Goal: Task Accomplishment & Management: Use online tool/utility

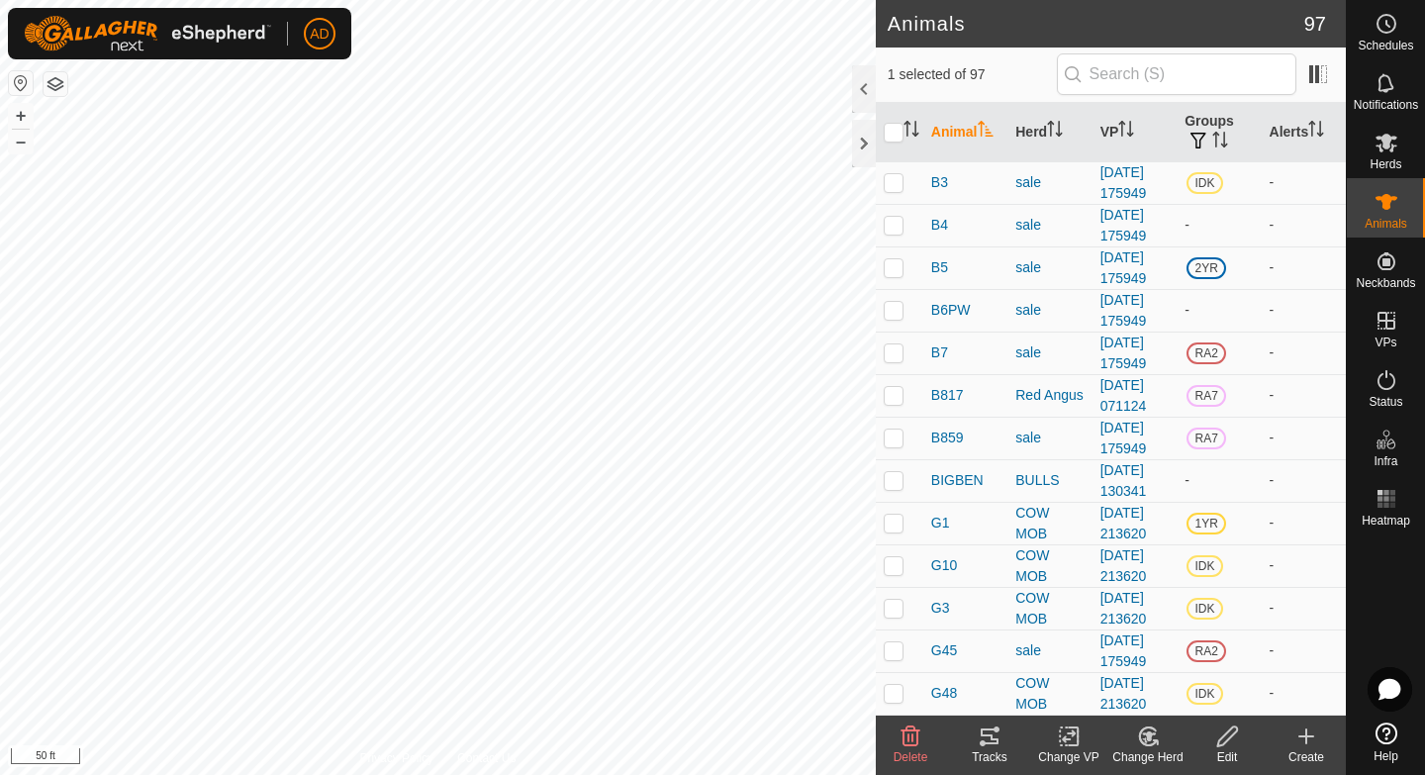
click at [1080, 730] on icon at bounding box center [1069, 736] width 25 height 24
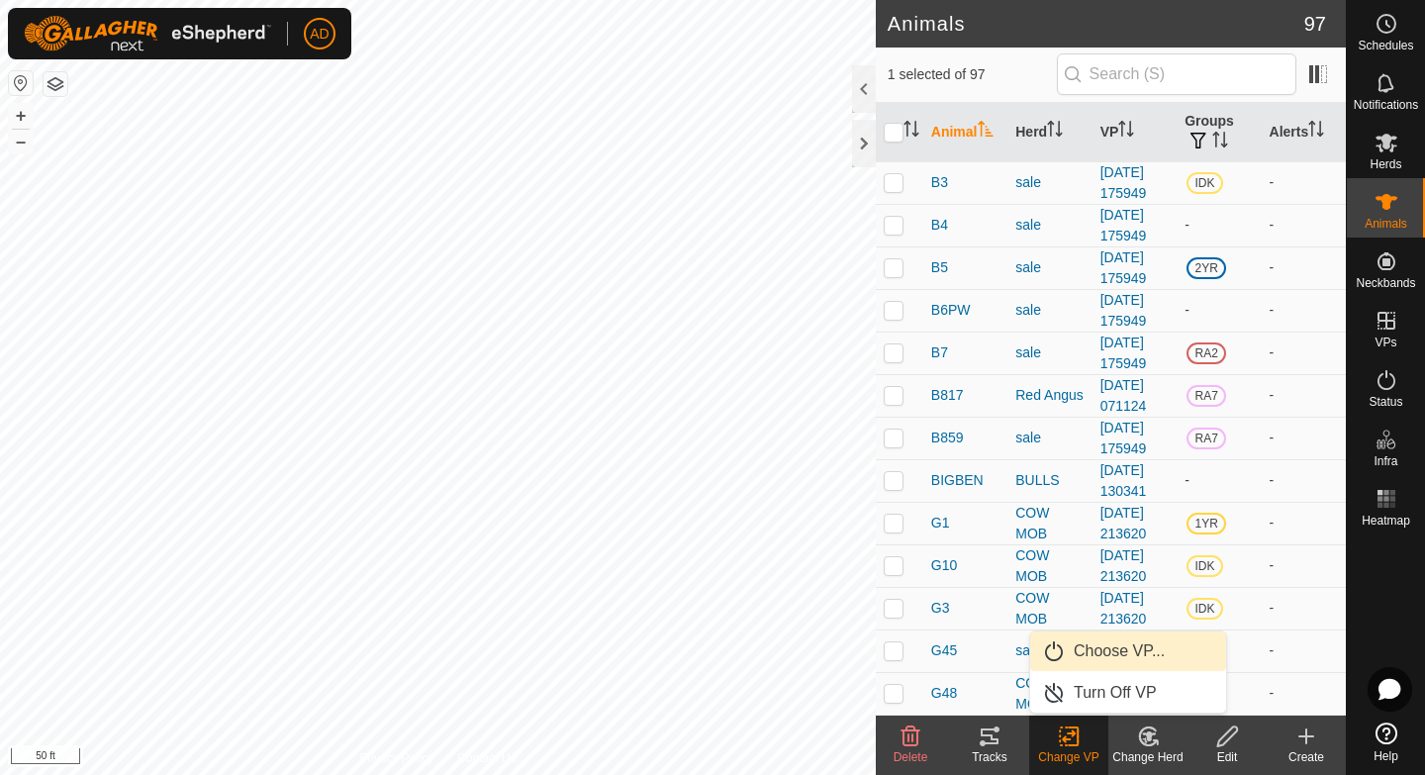
click at [1106, 654] on link "Choose VP..." at bounding box center [1128, 651] width 196 height 40
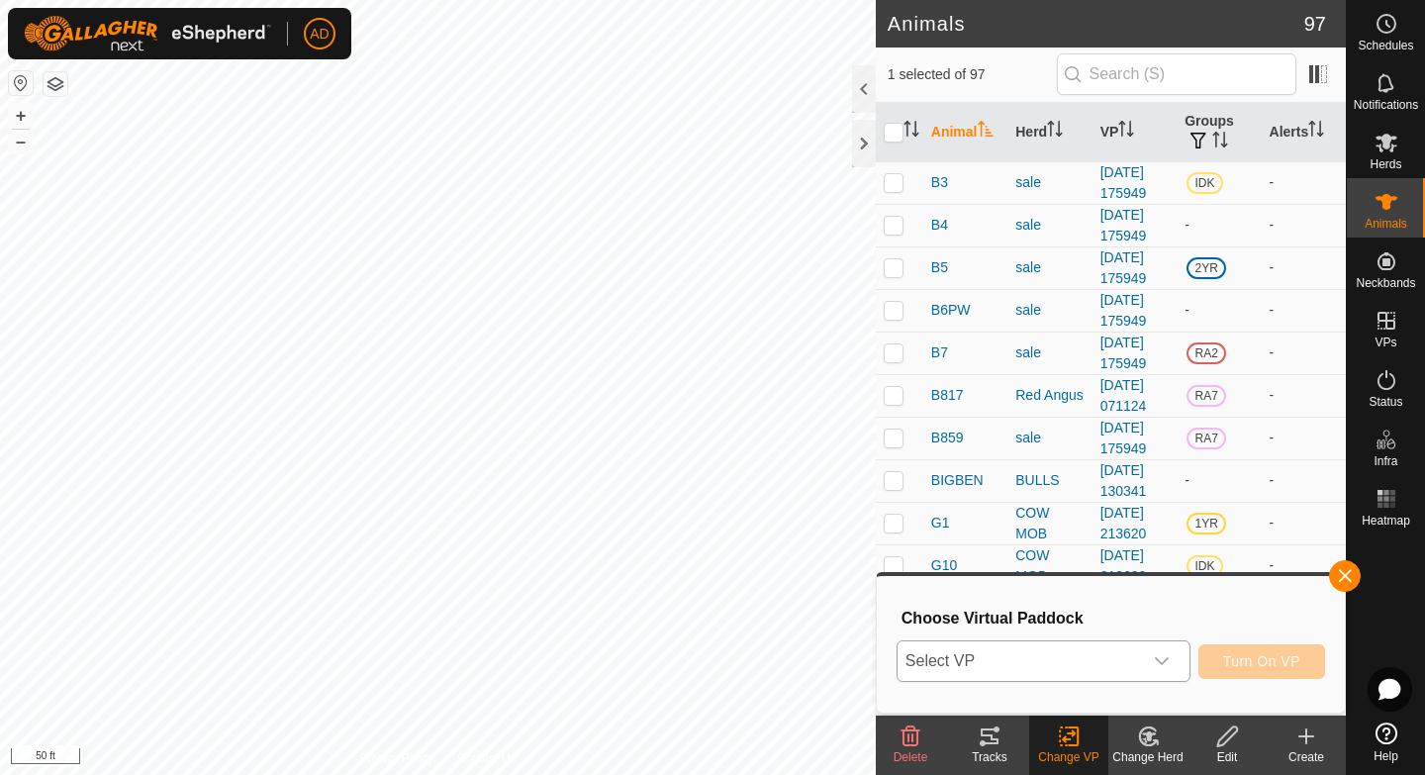
click at [1058, 669] on span "Select VP" at bounding box center [1020, 661] width 244 height 40
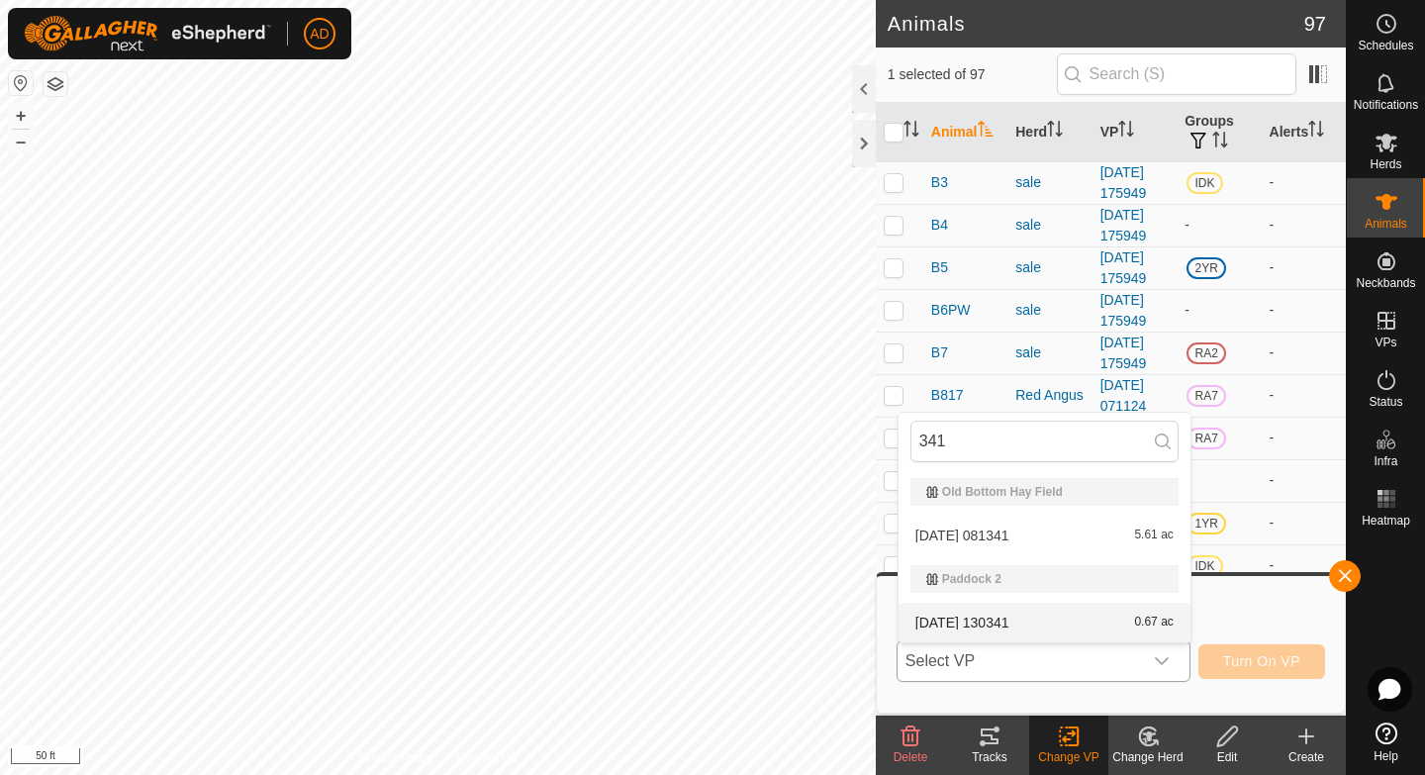
type input "341"
click at [999, 619] on li "2025-08-10 130341 0.67 ac" at bounding box center [1045, 623] width 292 height 40
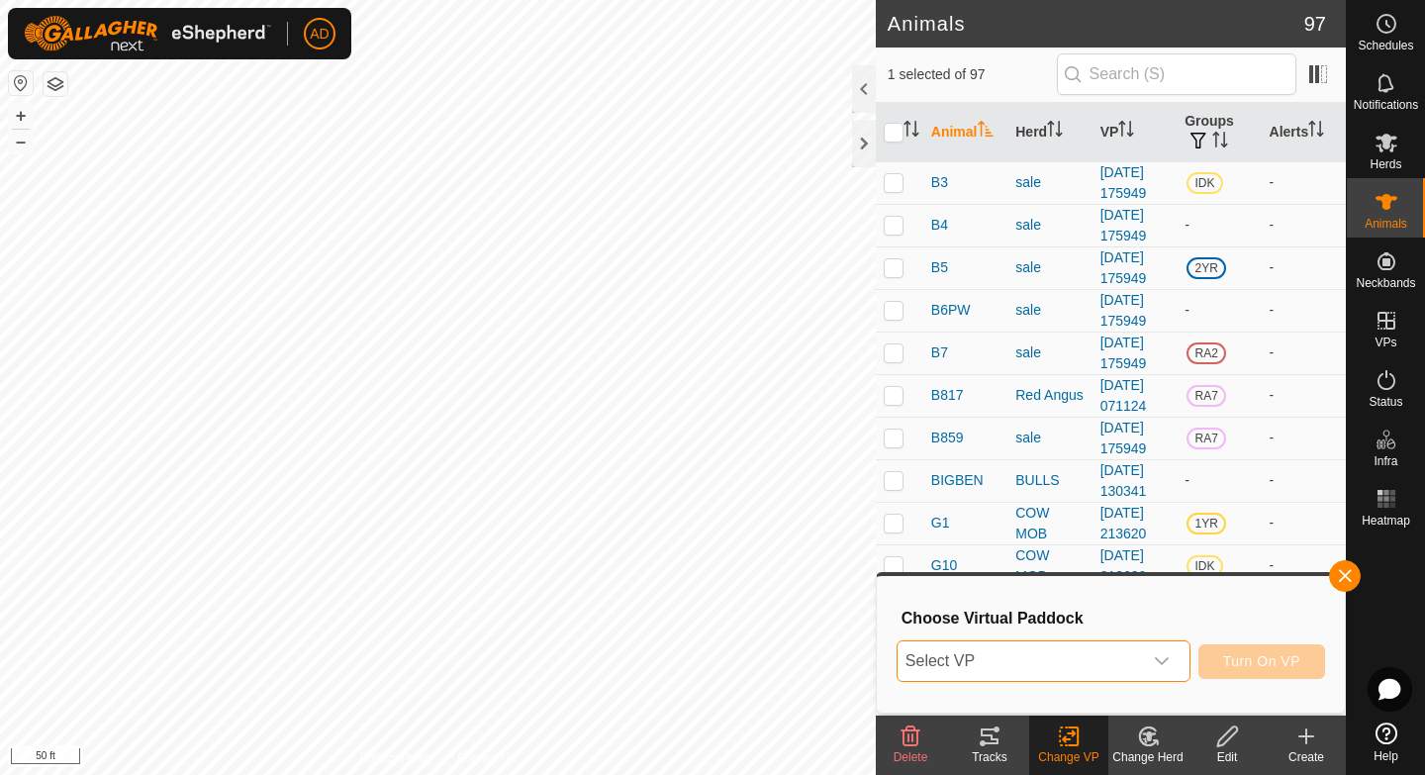
click at [1142, 661] on div "dropdown trigger" at bounding box center [1162, 661] width 40 height 40
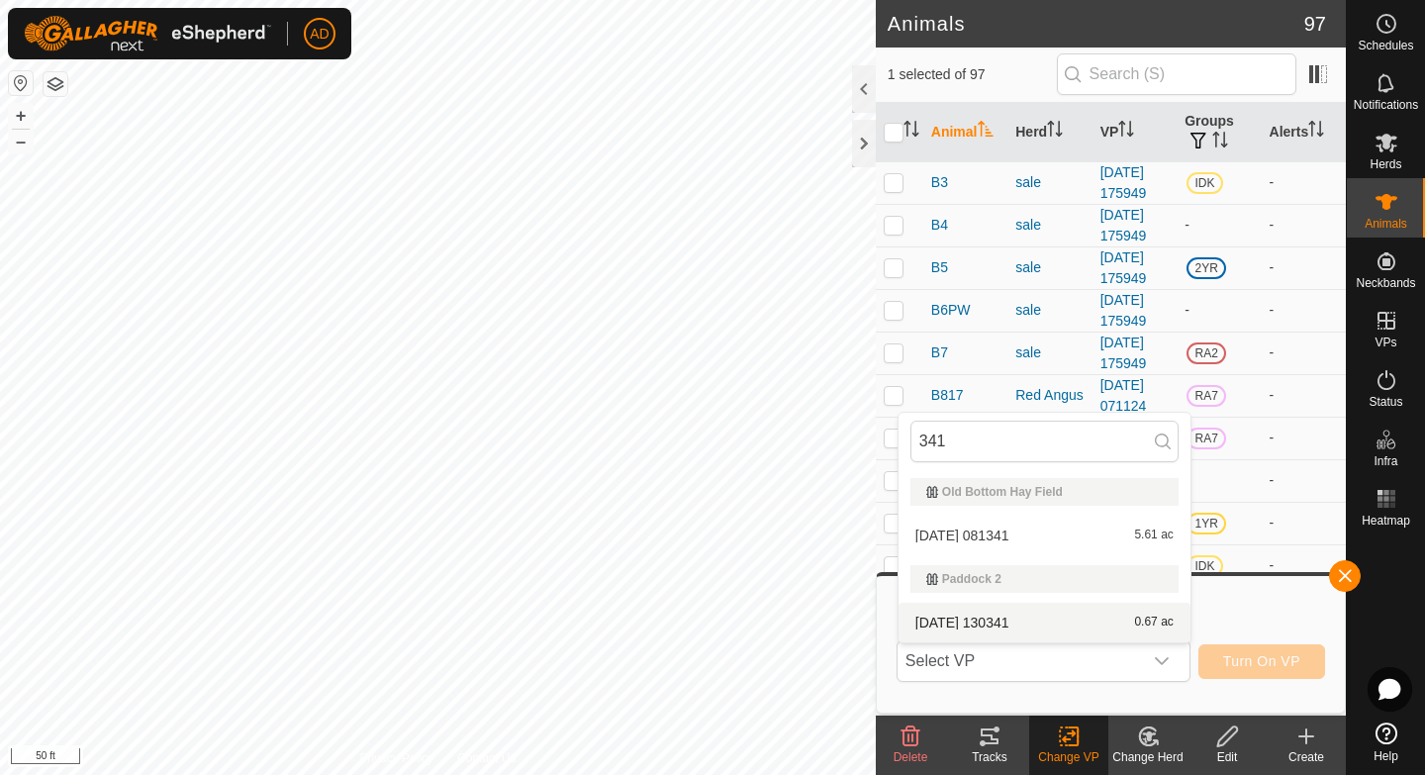
type input "341"
click at [1043, 624] on li "2025-08-10 130341 0.67 ac" at bounding box center [1045, 623] width 292 height 40
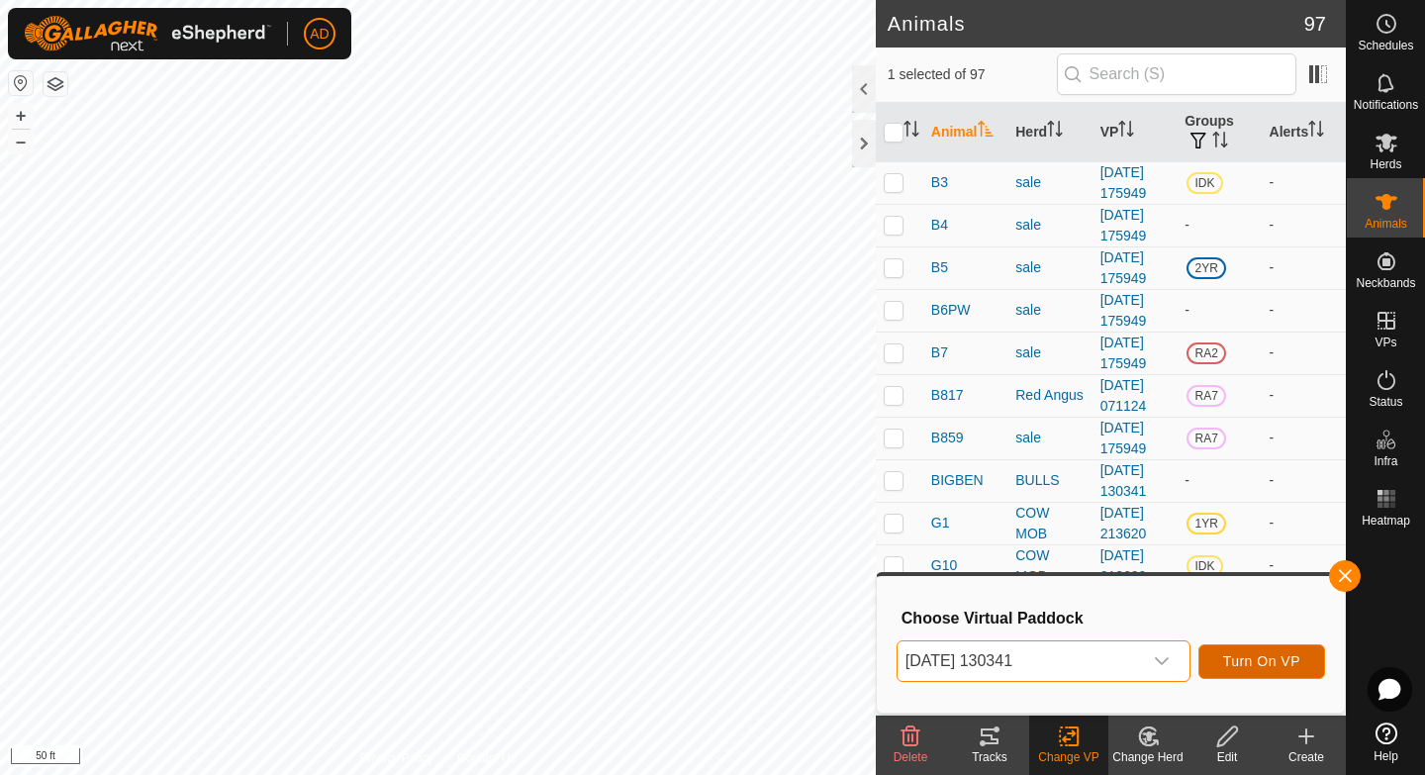
click at [1254, 664] on span "Turn On VP" at bounding box center [1261, 661] width 77 height 16
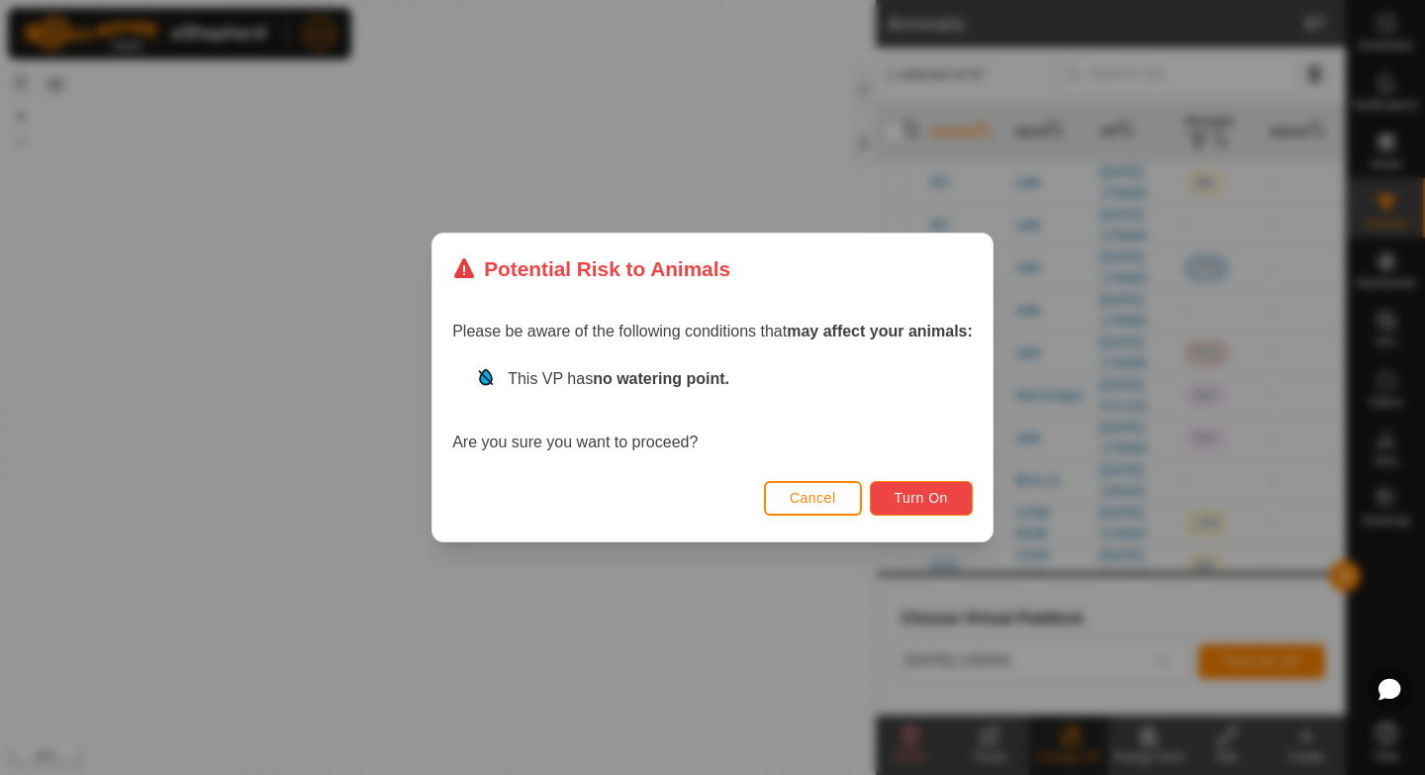
click at [933, 492] on span "Turn On" at bounding box center [921, 498] width 53 height 16
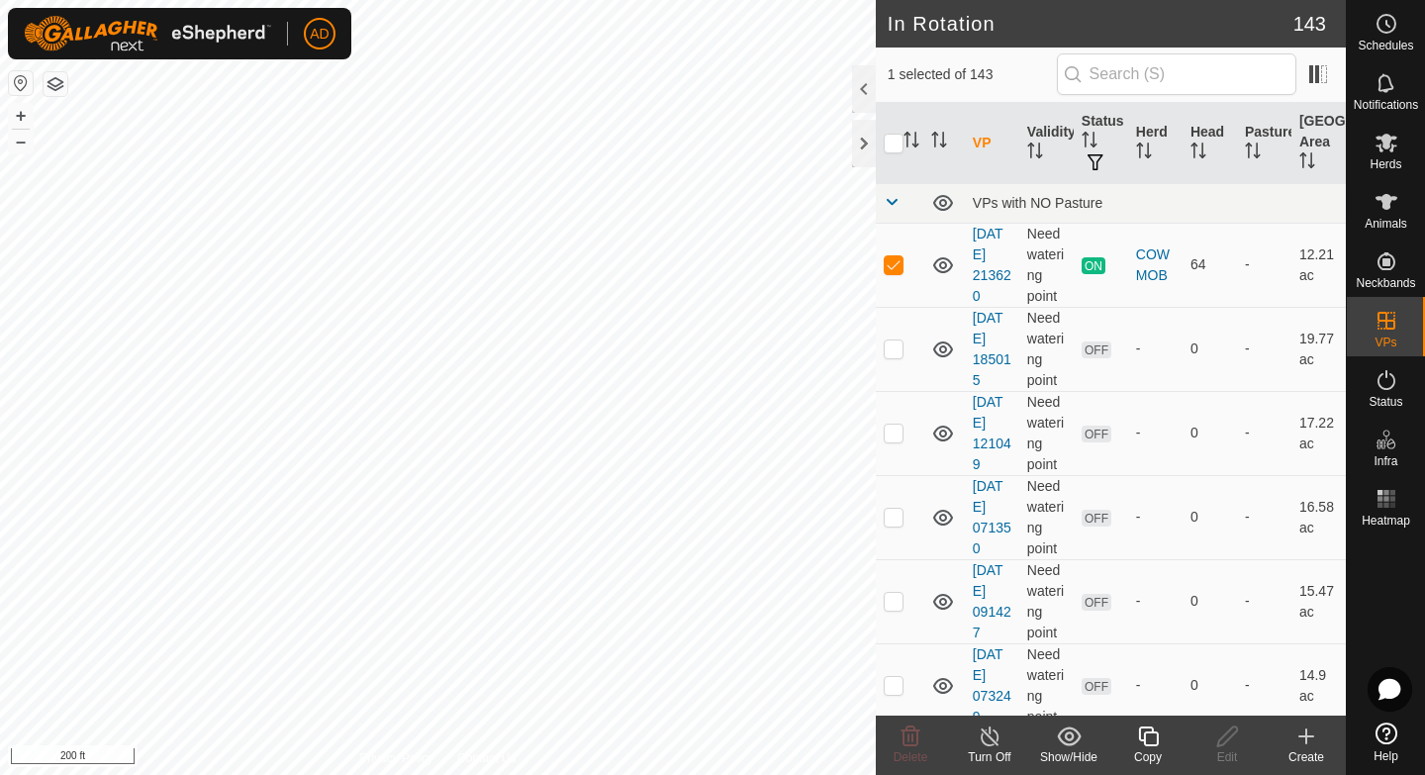
click at [1157, 730] on icon at bounding box center [1148, 736] width 20 height 20
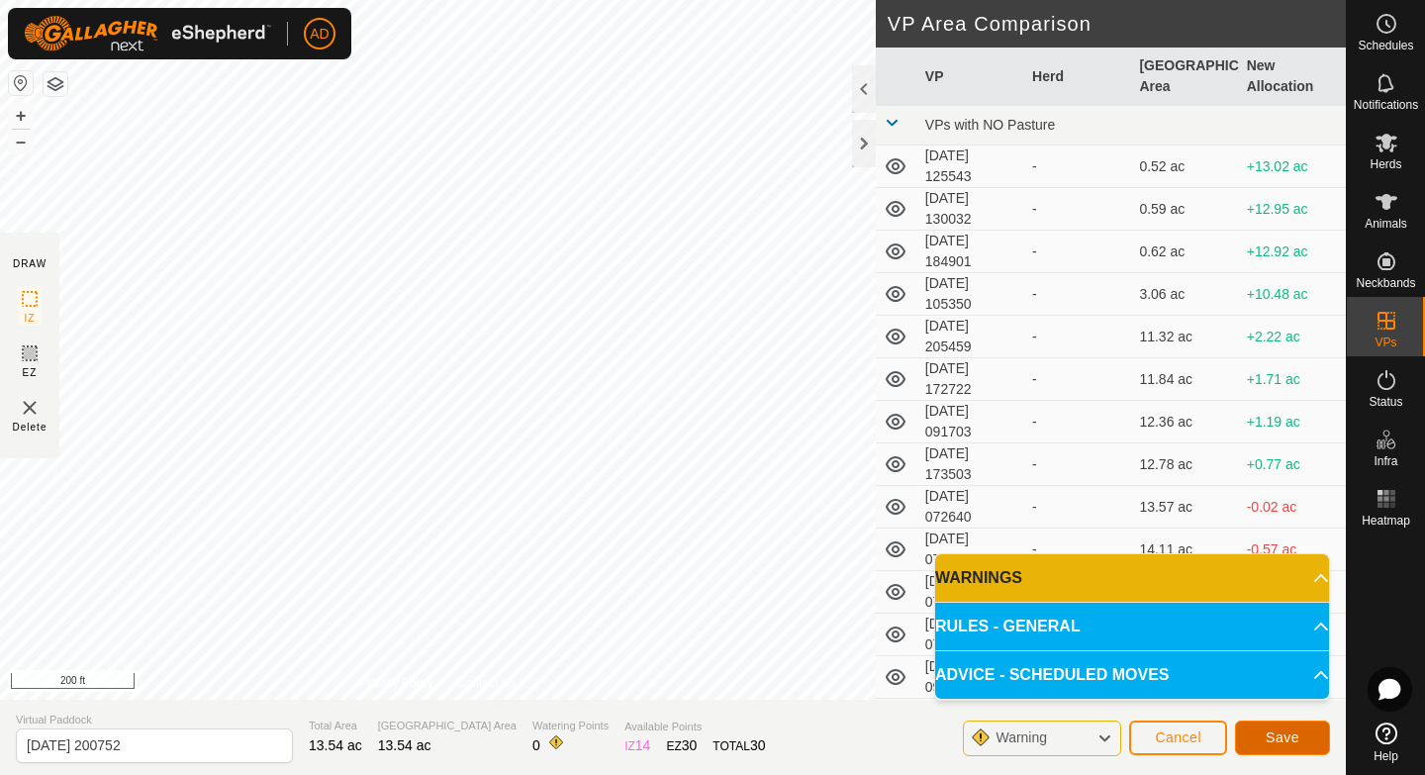
click at [1286, 726] on button "Save" at bounding box center [1282, 738] width 95 height 35
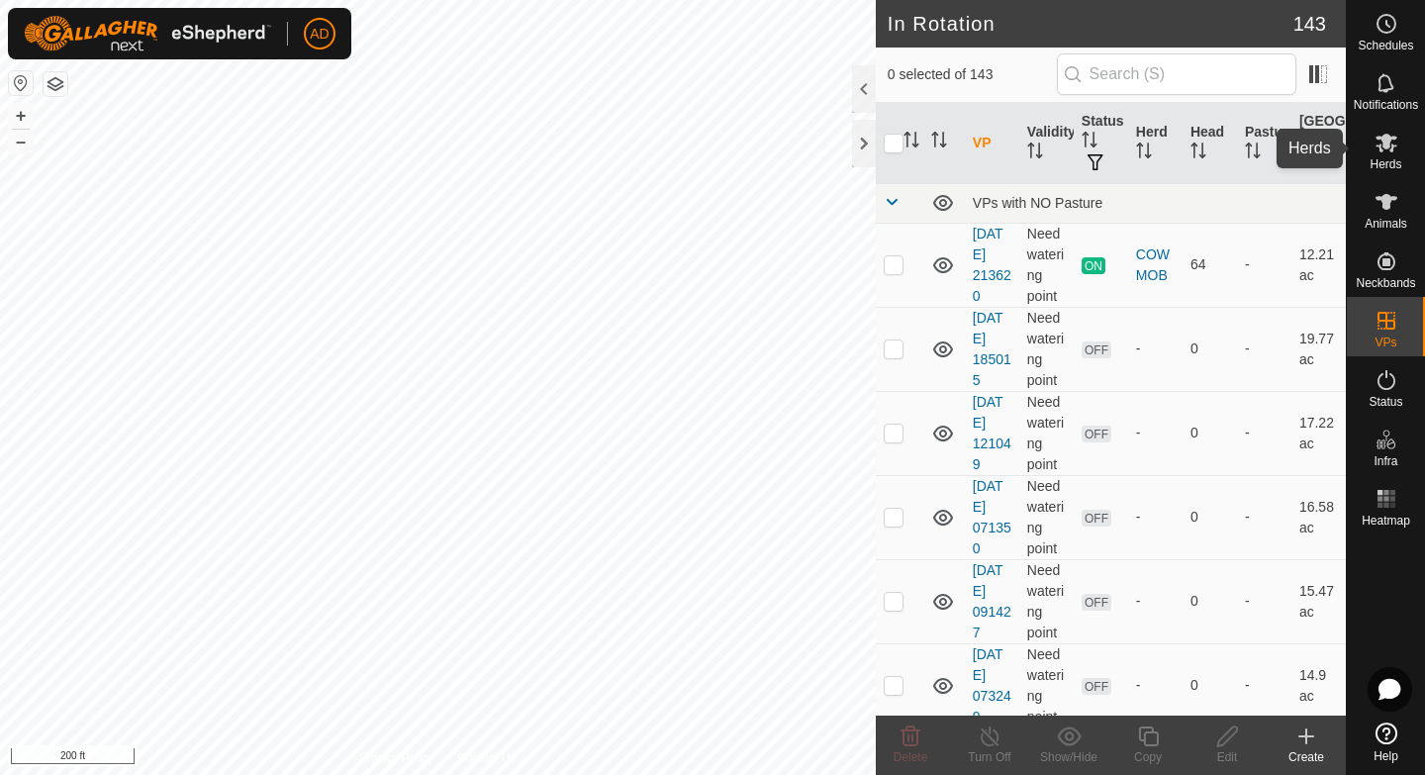
click at [1384, 147] on icon at bounding box center [1387, 143] width 22 height 19
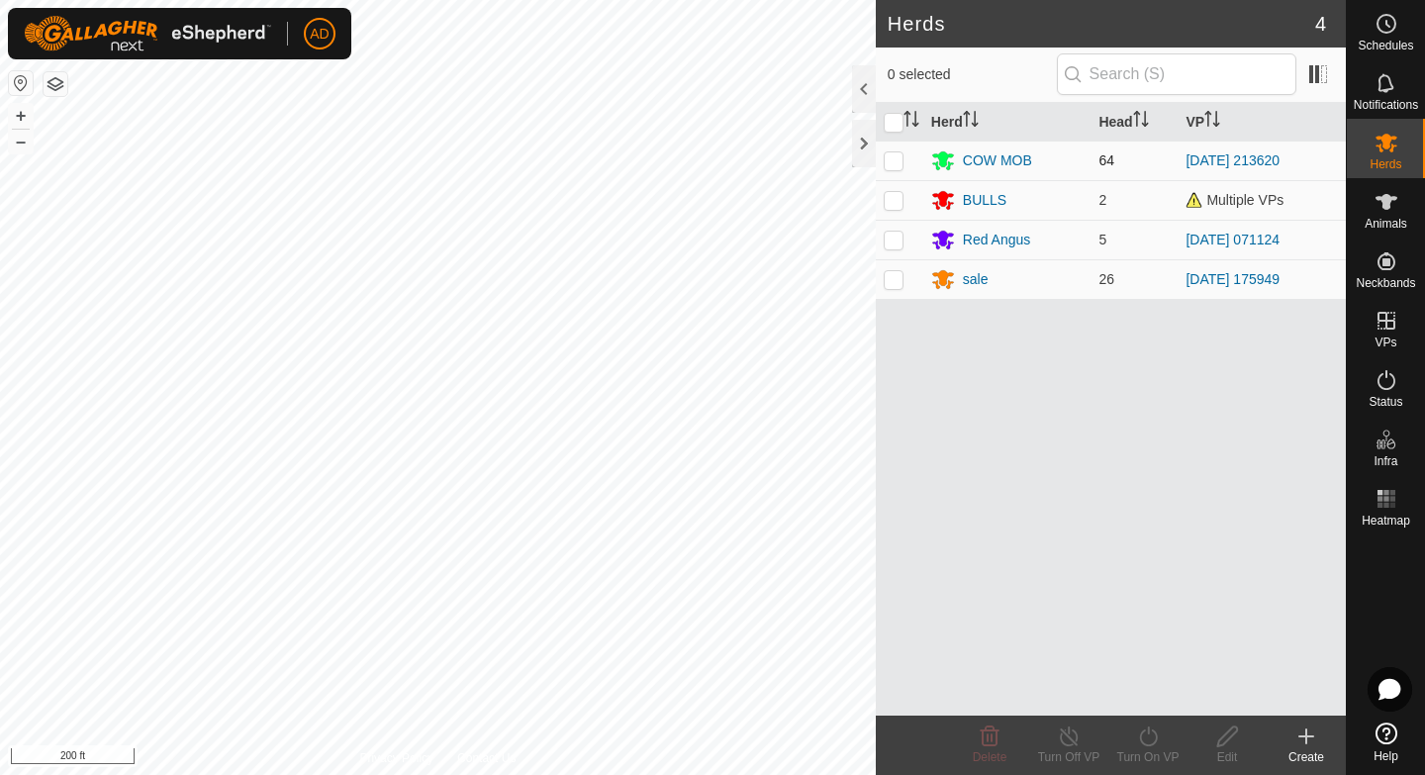
click at [897, 156] on p-checkbox at bounding box center [894, 160] width 20 height 16
checkbox input "true"
click at [1147, 730] on div "Turn On VP" at bounding box center [1147, 757] width 79 height 18
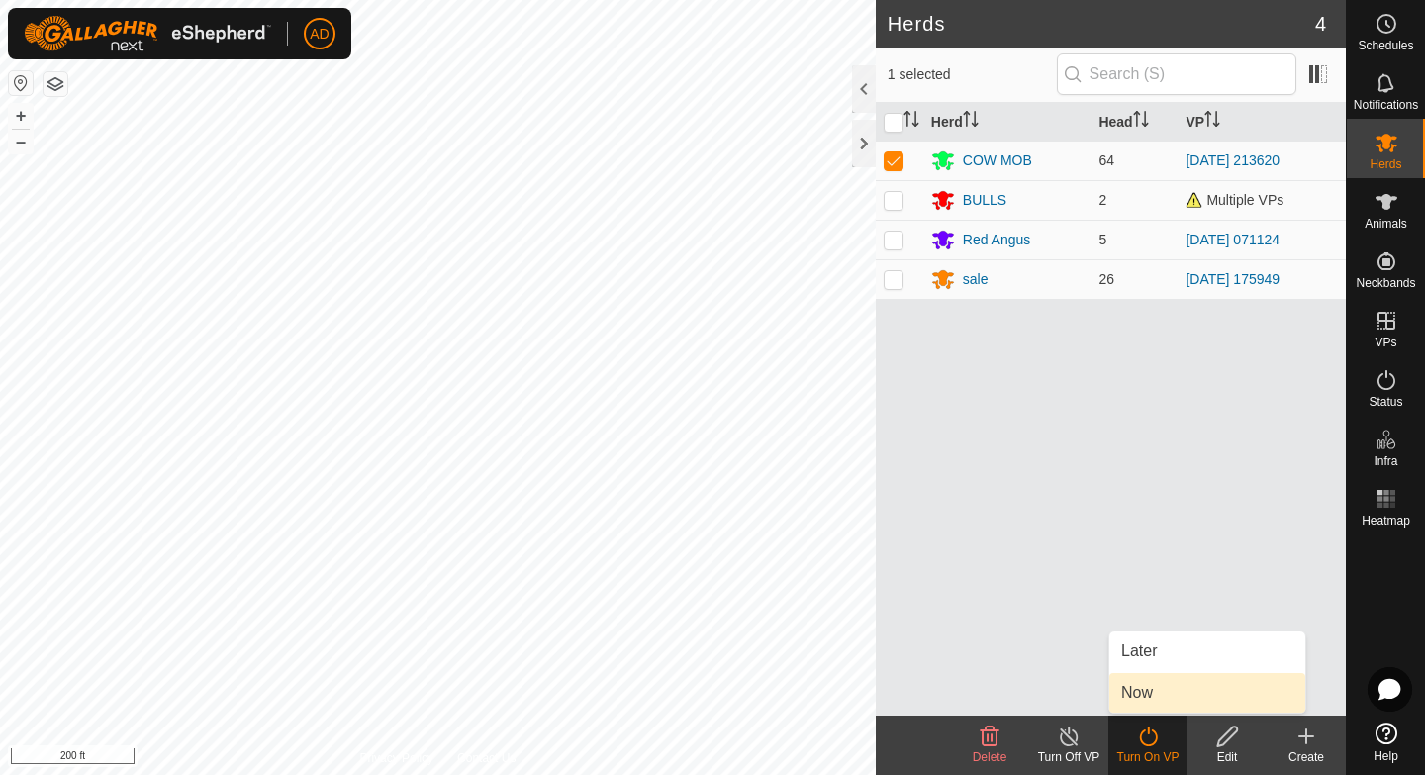
click at [1167, 693] on link "Now" at bounding box center [1207, 693] width 196 height 40
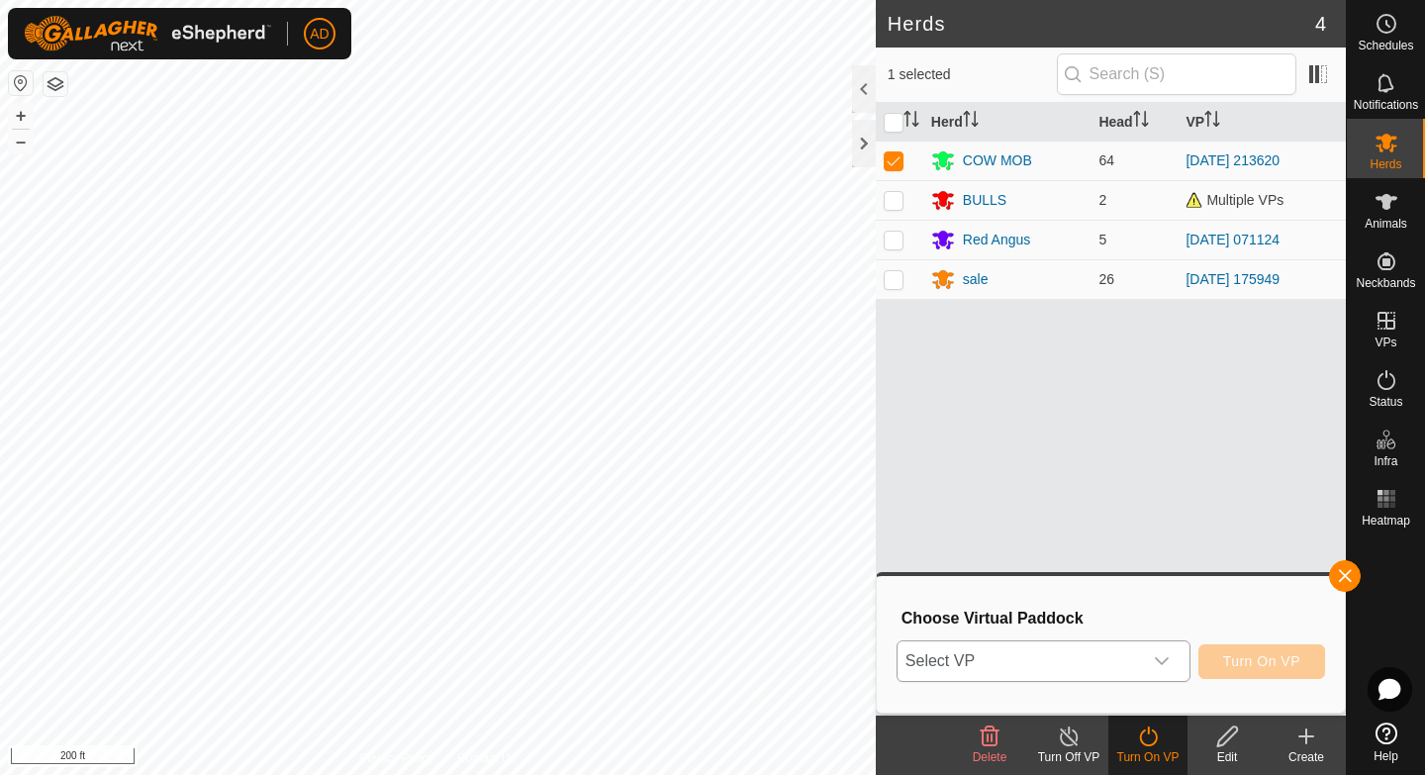
click at [1101, 657] on span "Select VP" at bounding box center [1020, 661] width 244 height 40
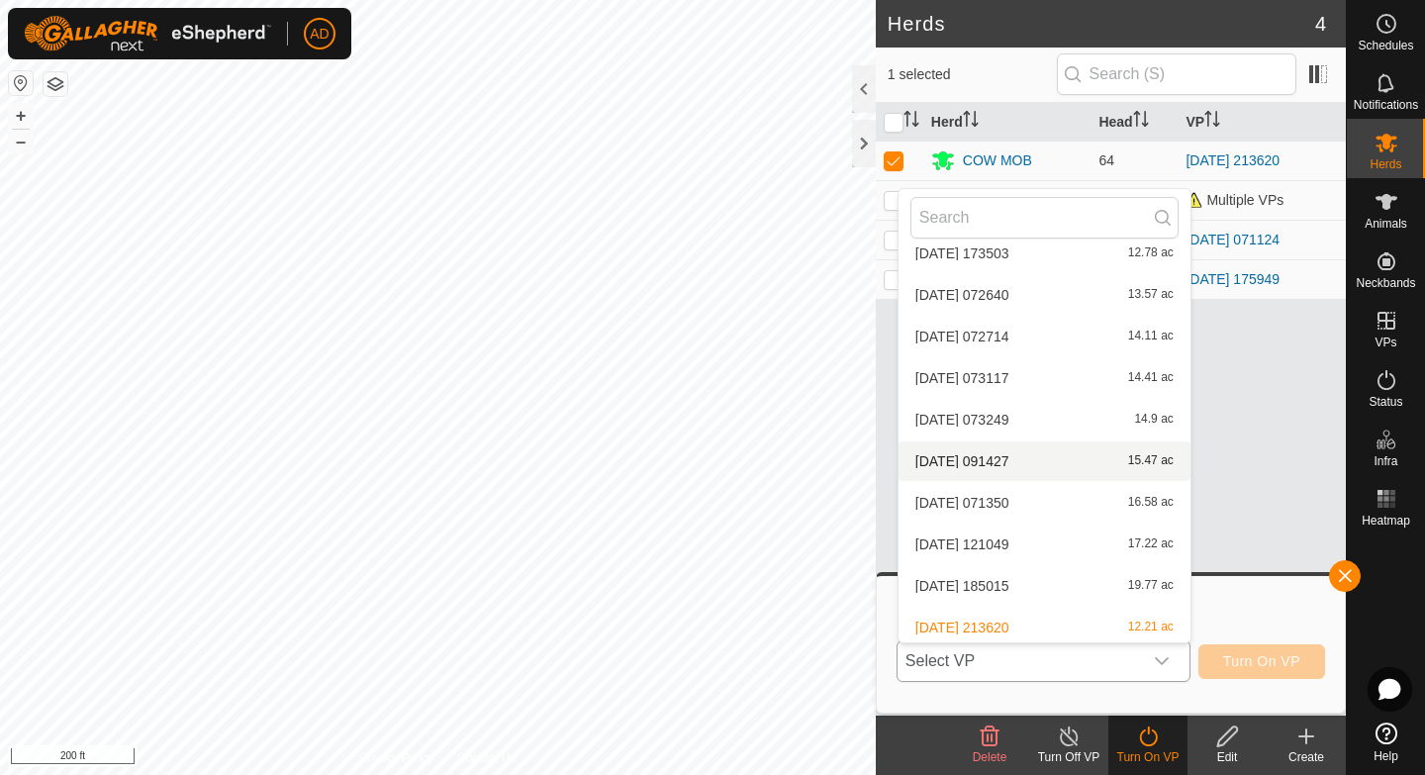
scroll to position [477, 0]
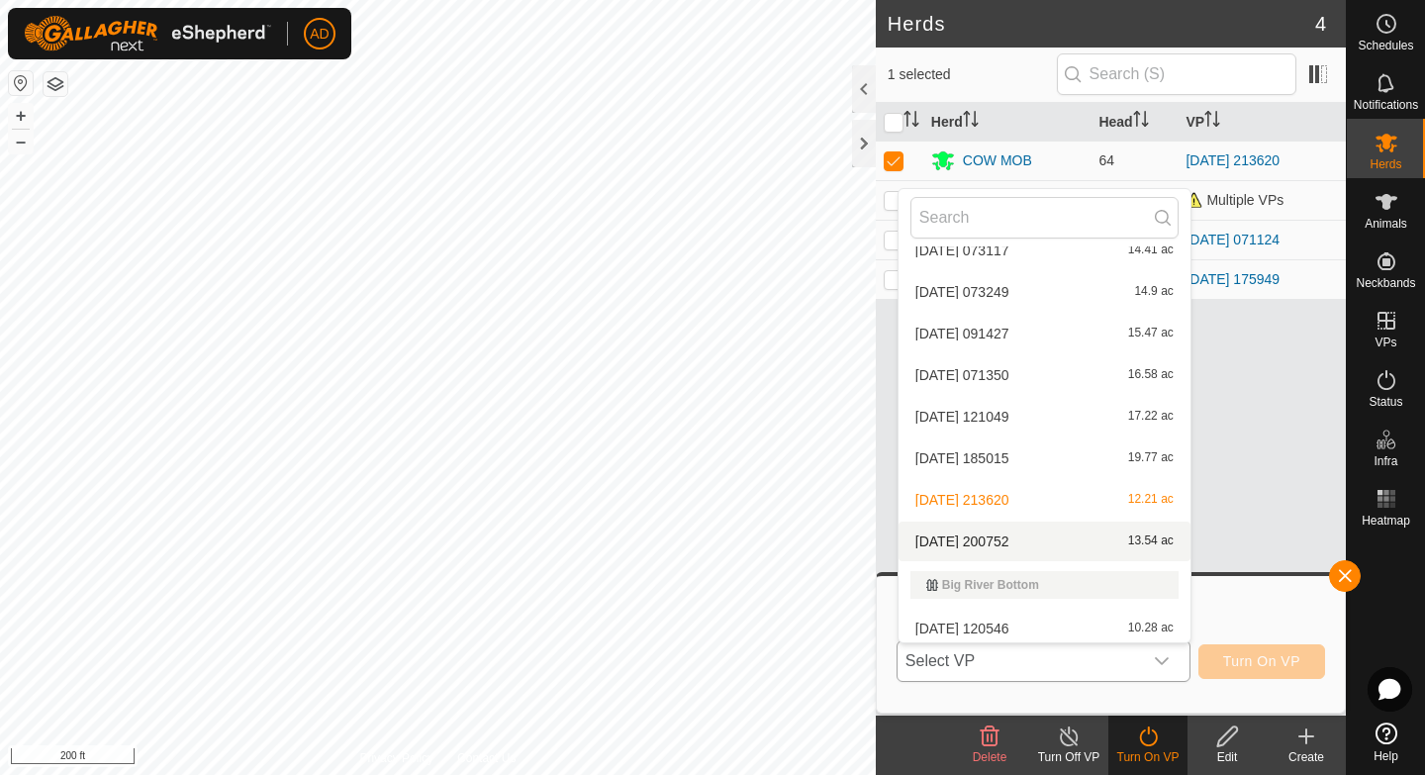
click at [1000, 540] on li "2025-08-10 200752 13.54 ac" at bounding box center [1045, 542] width 292 height 40
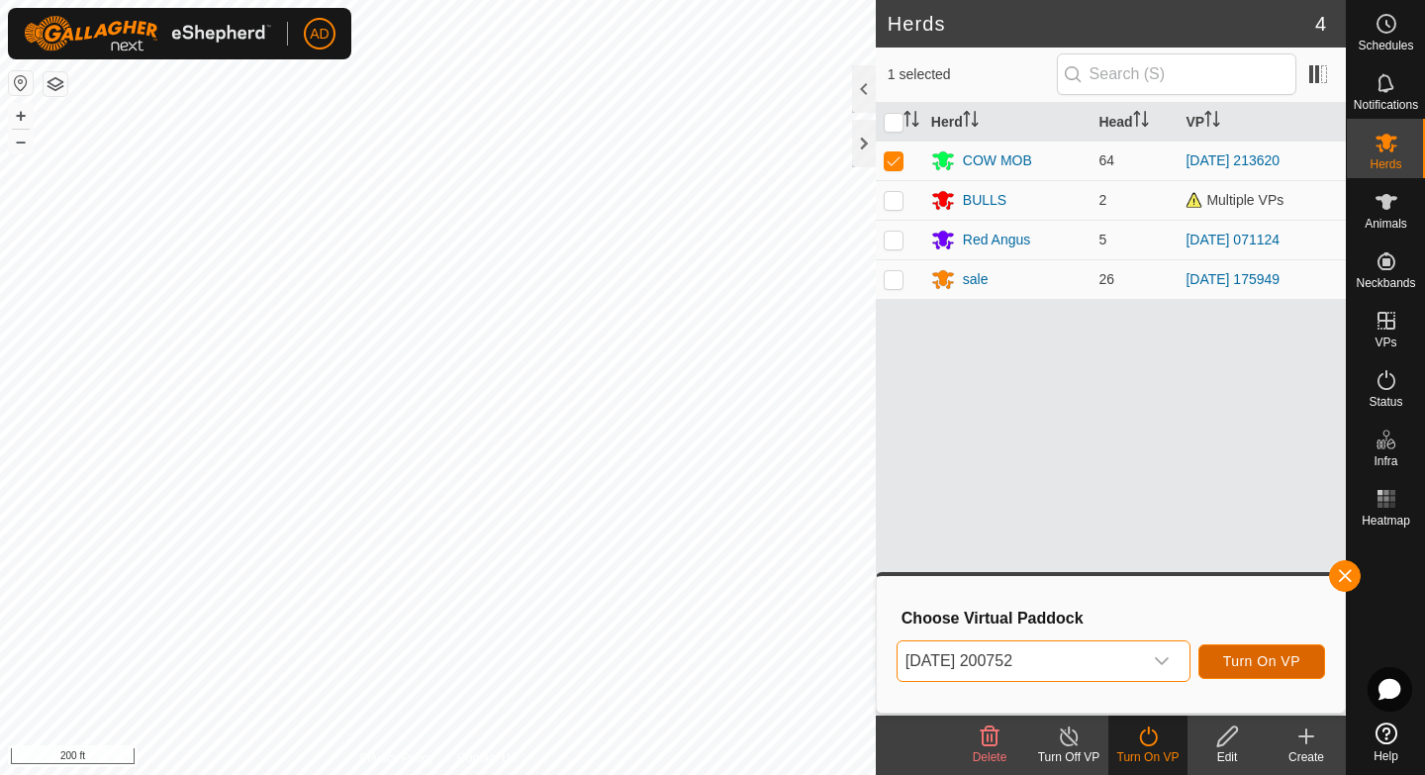
click at [1254, 666] on span "Turn On VP" at bounding box center [1261, 661] width 77 height 16
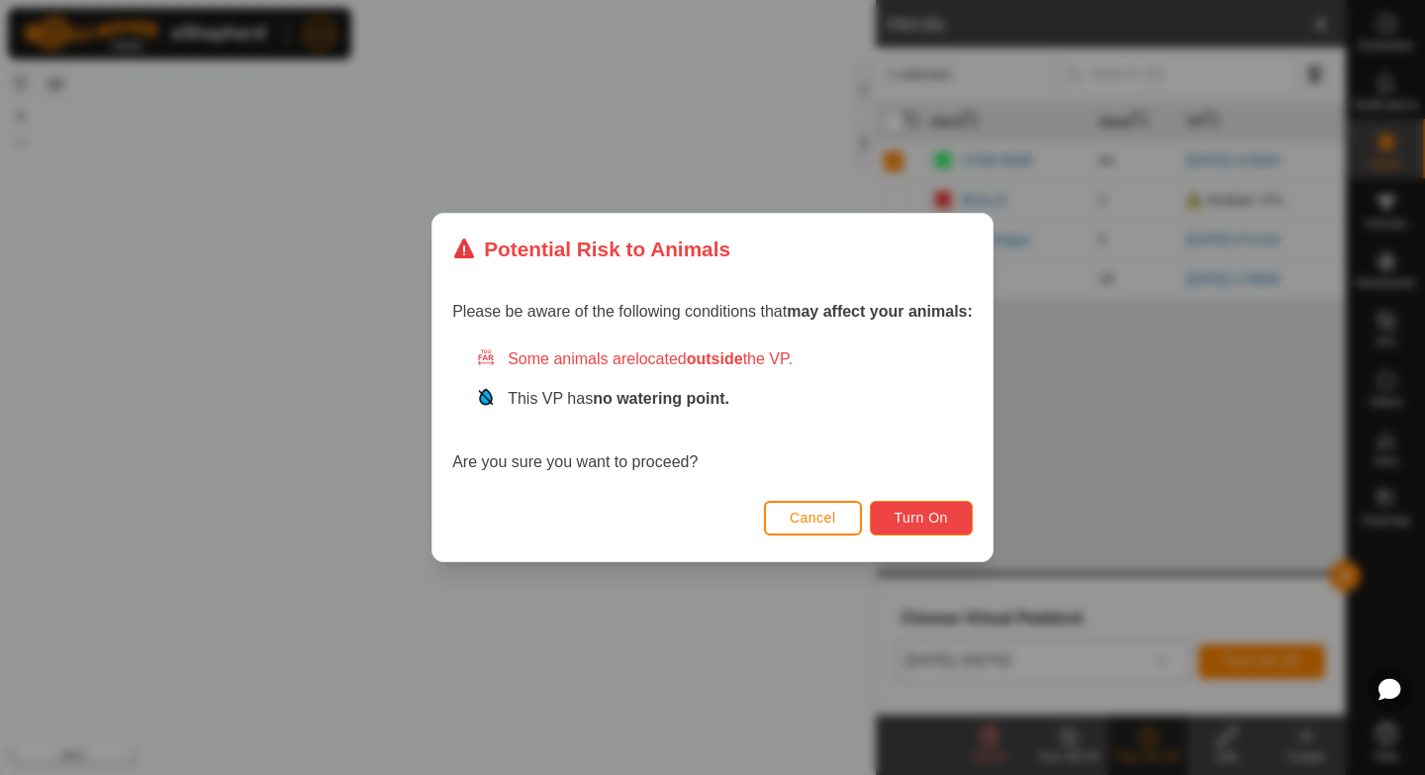
click at [957, 513] on button "Turn On" at bounding box center [921, 518] width 103 height 35
